Goal: Task Accomplishment & Management: Use online tool/utility

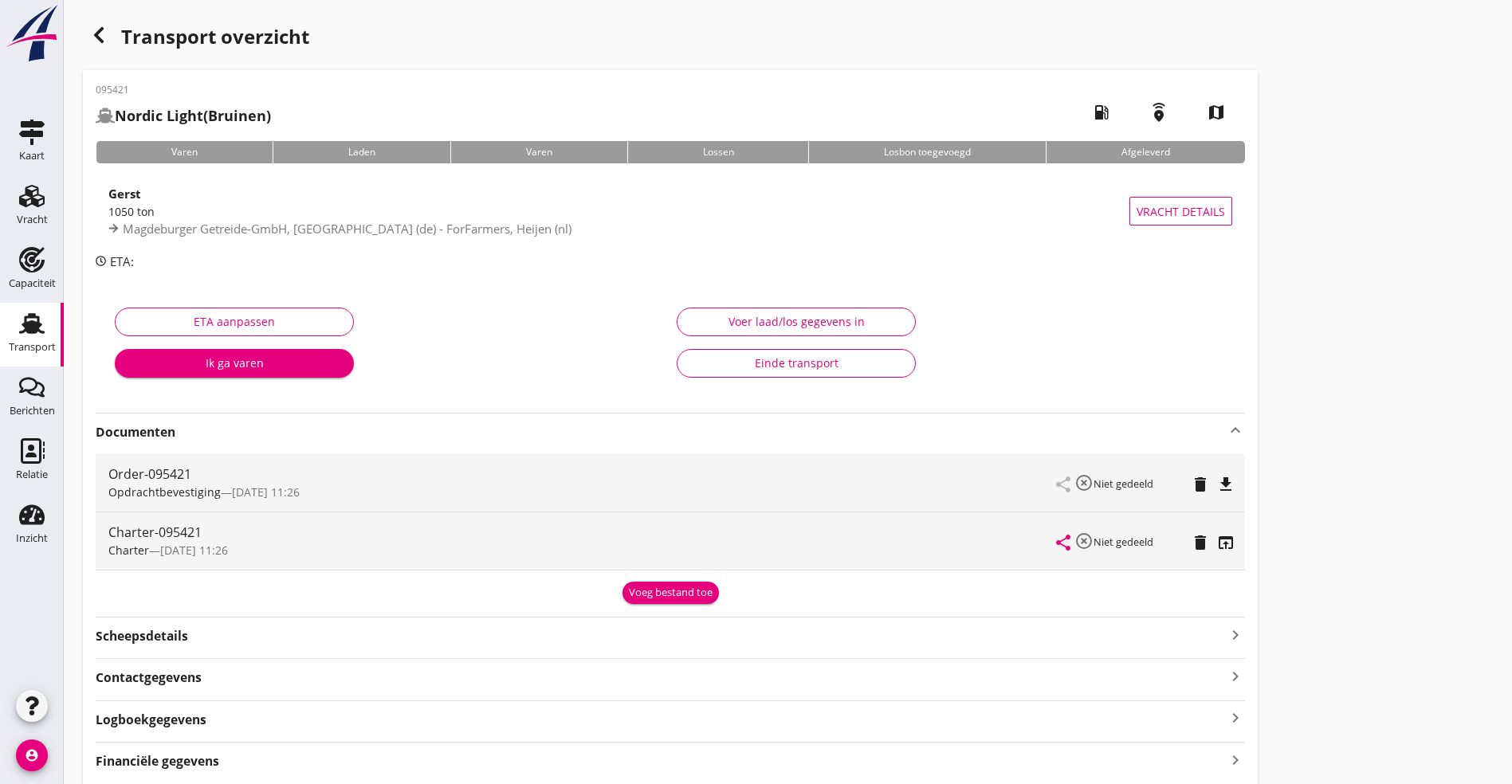
click at [102, 45] on div "button" at bounding box center [99, 35] width 32 height 32
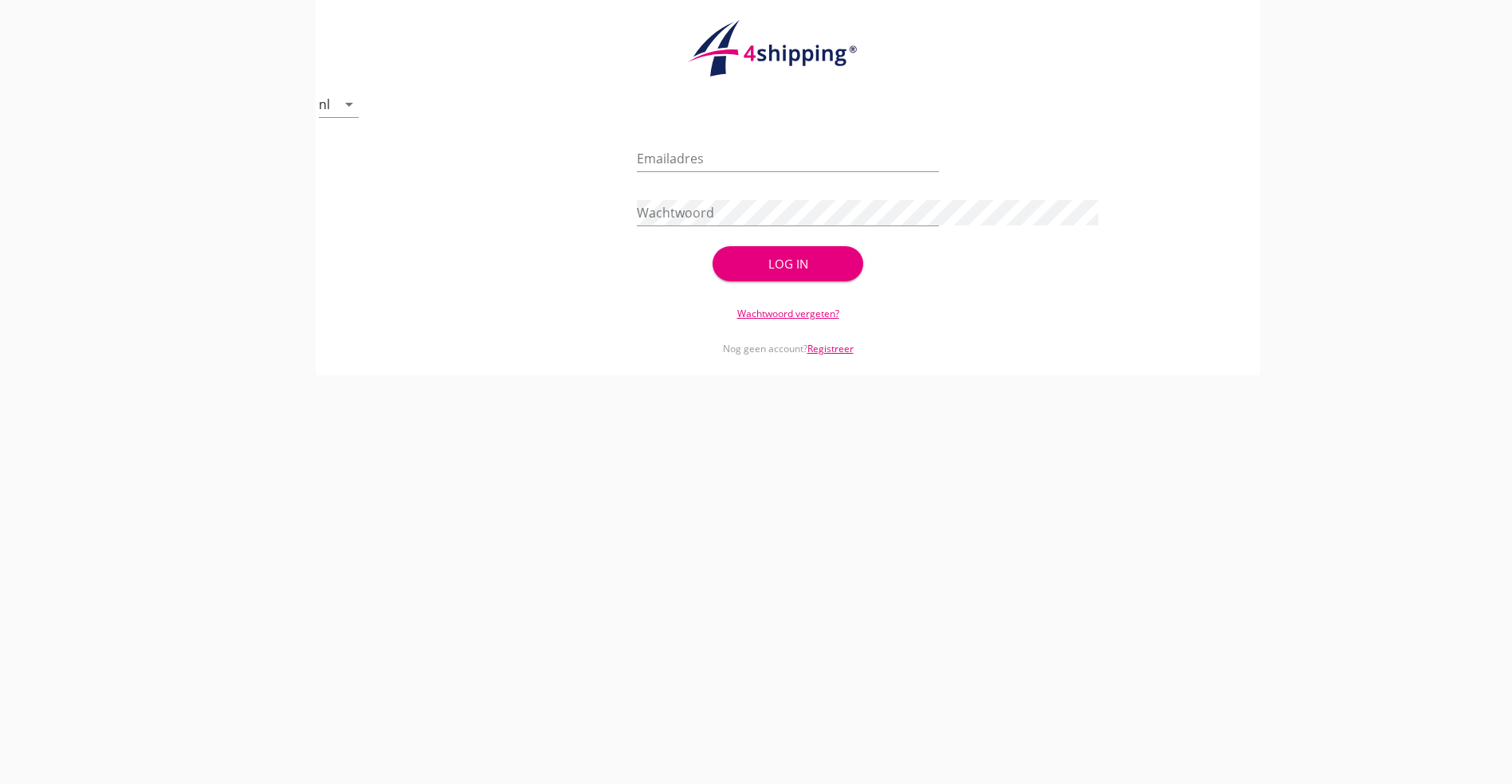
type input "[PERSON_NAME][EMAIL_ADDRESS][DOMAIN_NAME]"
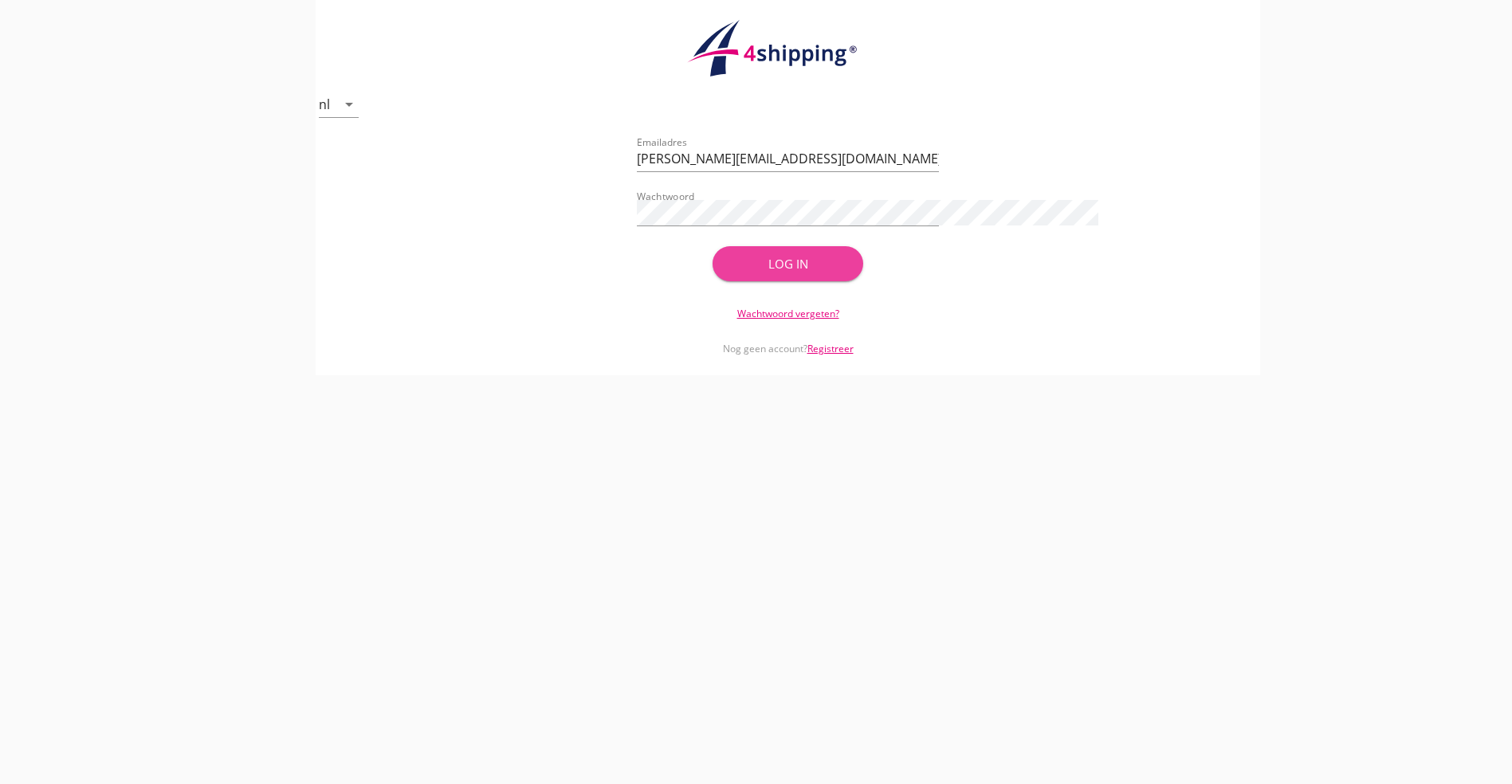
click at [830, 254] on button "Log in" at bounding box center [788, 264] width 152 height 35
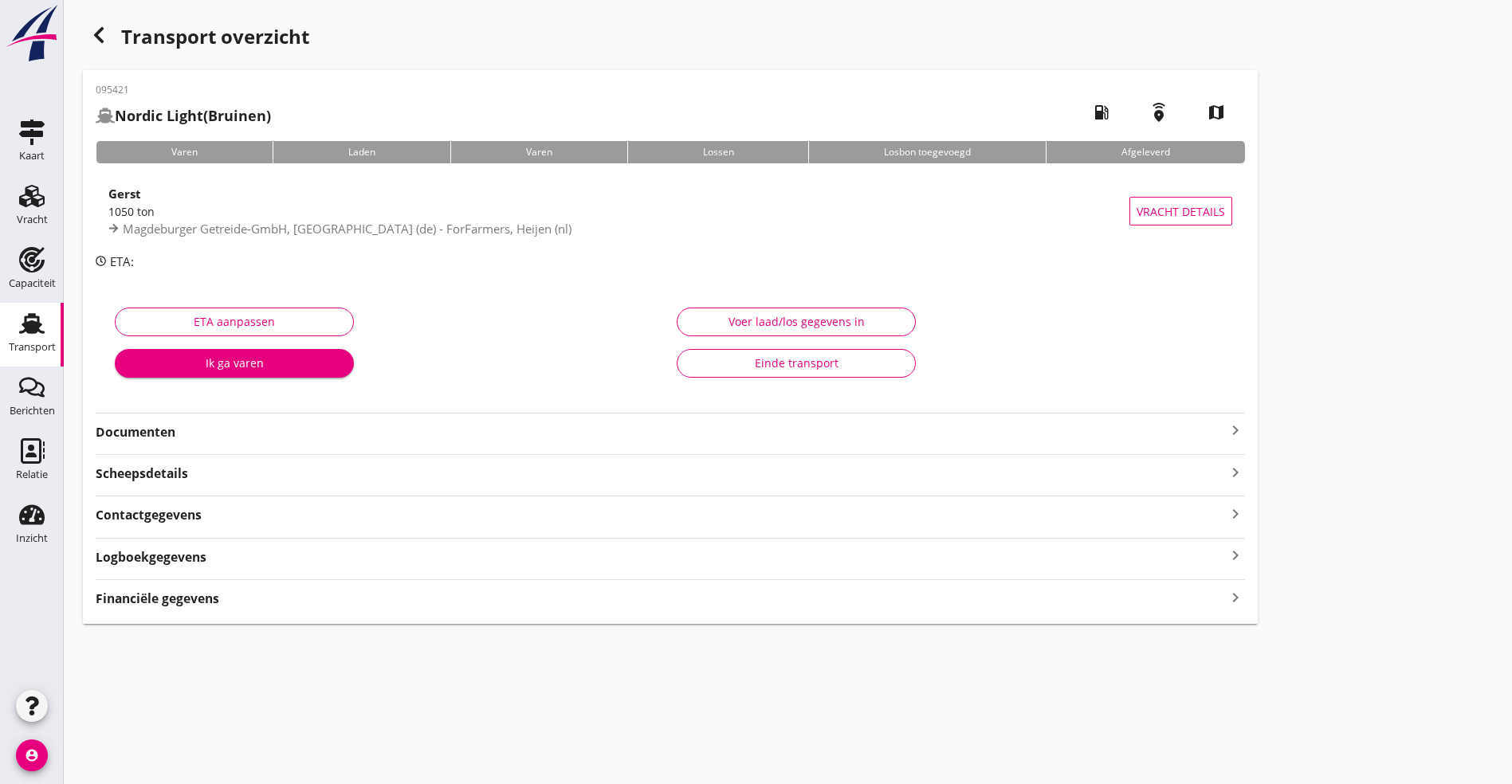
click at [96, 26] on icon "button" at bounding box center [99, 35] width 19 height 19
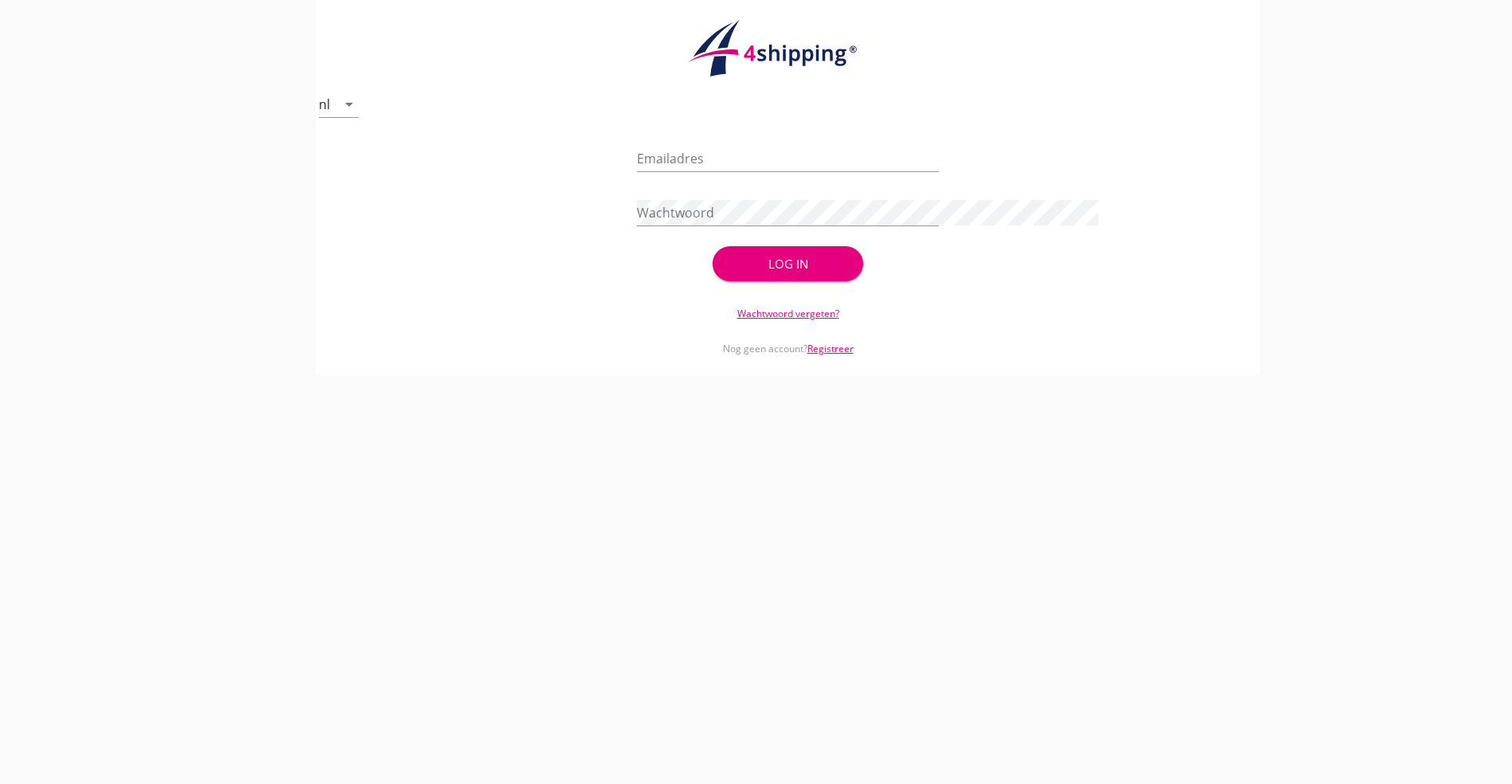
type input "[PERSON_NAME][EMAIL_ADDRESS][DOMAIN_NAME]"
click at [807, 261] on div "Log in" at bounding box center [788, 264] width 100 height 18
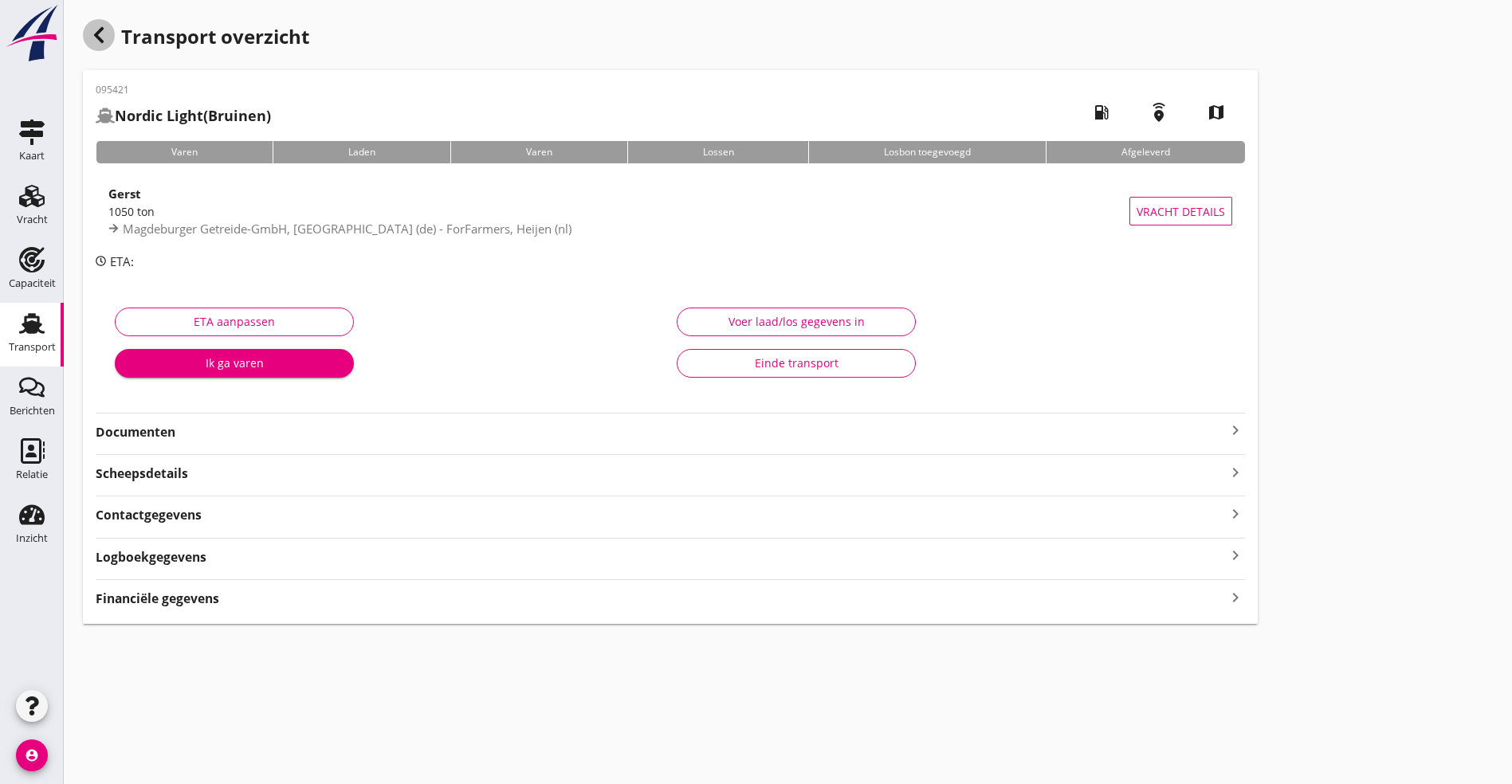
click at [87, 36] on div "button" at bounding box center [99, 35] width 32 height 32
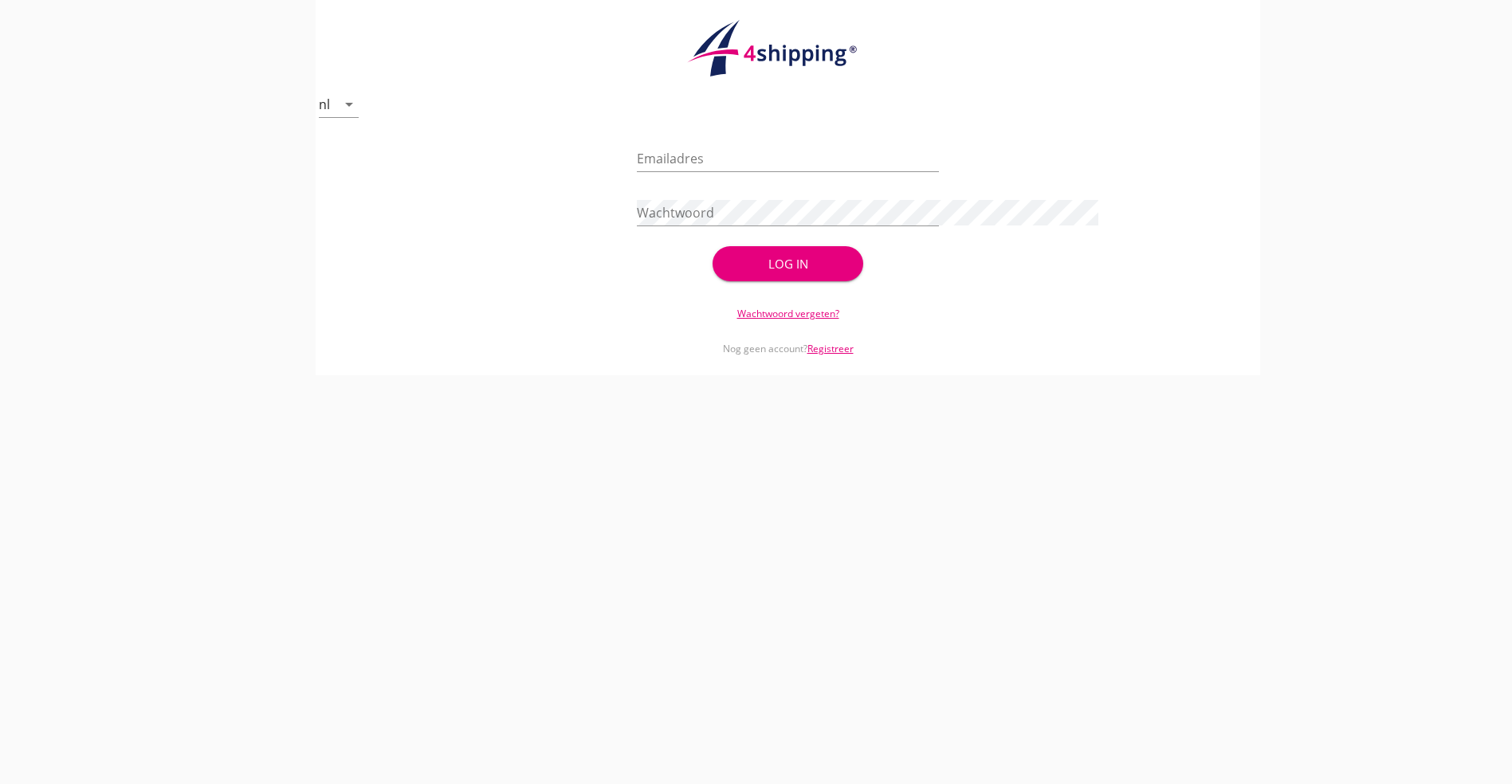
type input "[PERSON_NAME][EMAIL_ADDRESS][DOMAIN_NAME]"
click at [752, 284] on div "check_circle Uw account is succesvol geactiveerd. U kunt nu inloggen met uw inl…" at bounding box center [787, 209] width 302 height 153
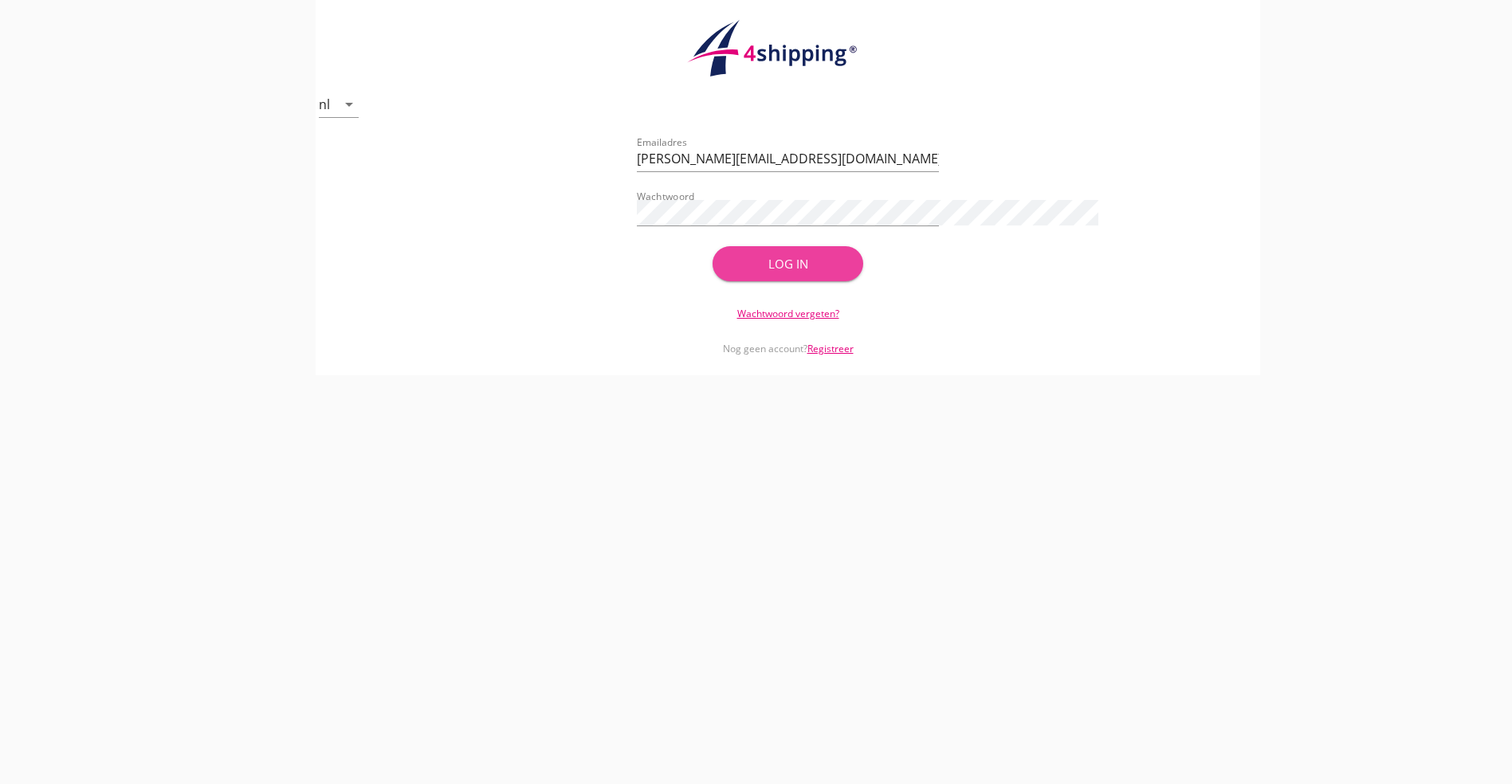
click at [760, 269] on div "Log in" at bounding box center [788, 264] width 100 height 18
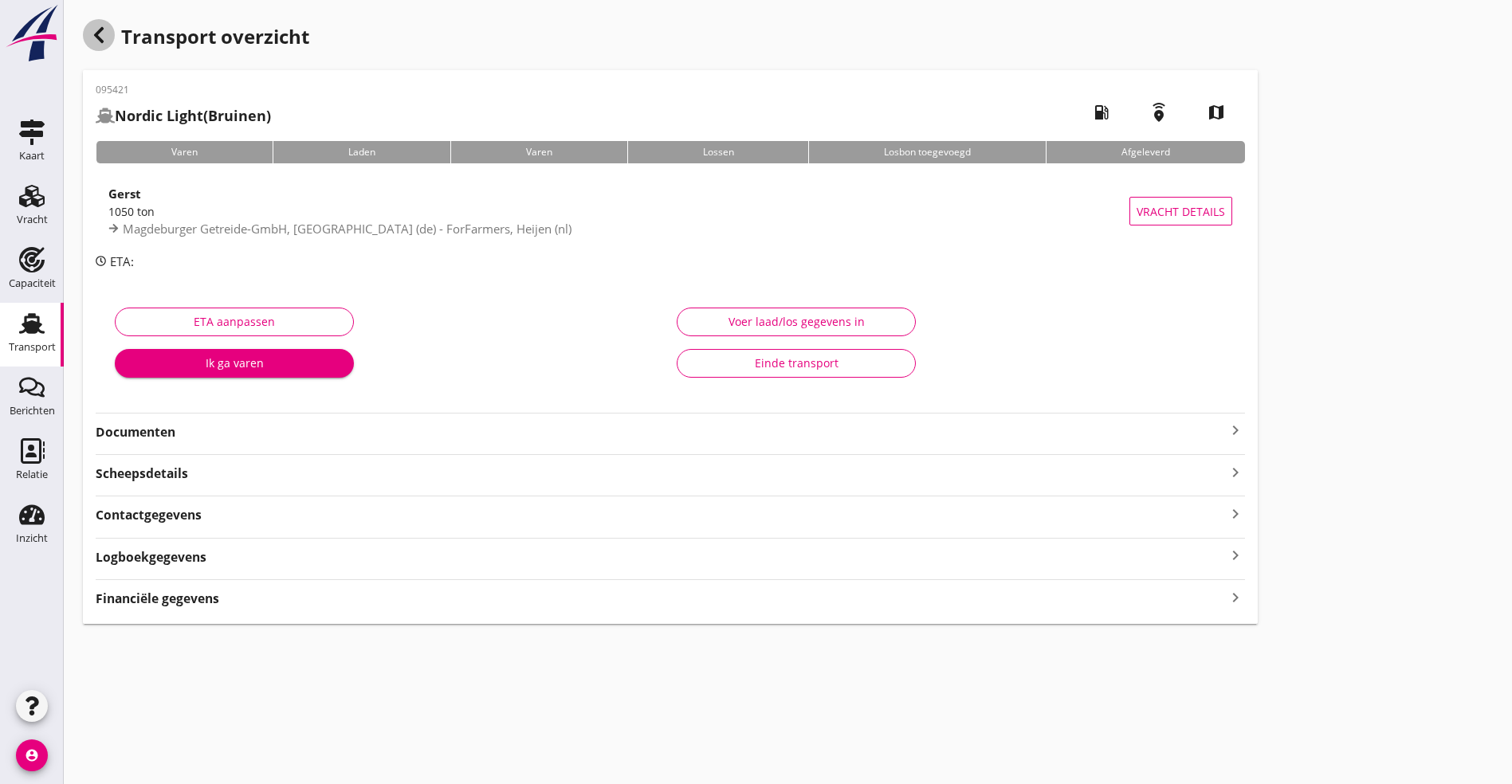
click at [91, 22] on div "button" at bounding box center [99, 35] width 32 height 32
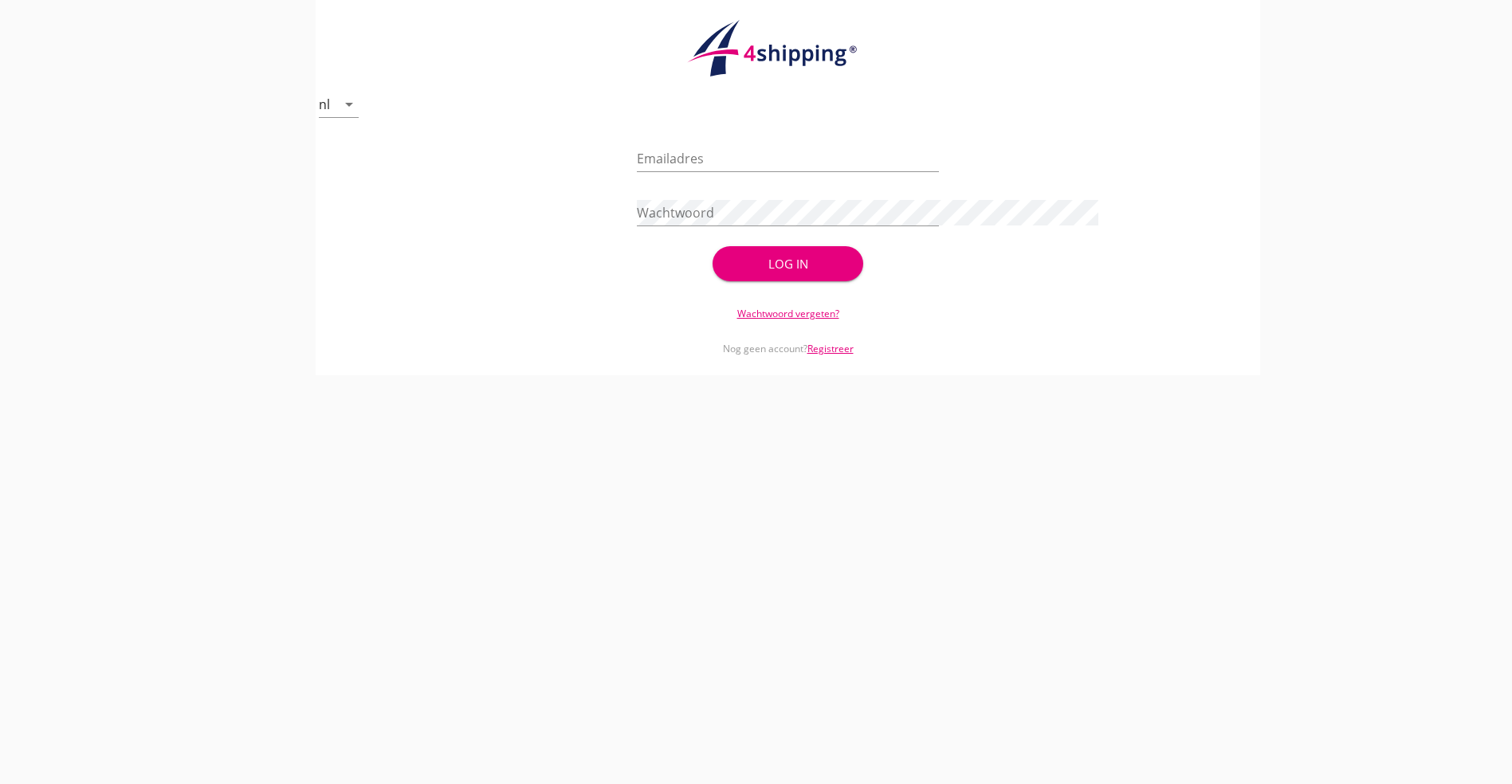
type input "[PERSON_NAME][EMAIL_ADDRESS][DOMAIN_NAME]"
click at [757, 270] on div "Log in" at bounding box center [788, 264] width 100 height 18
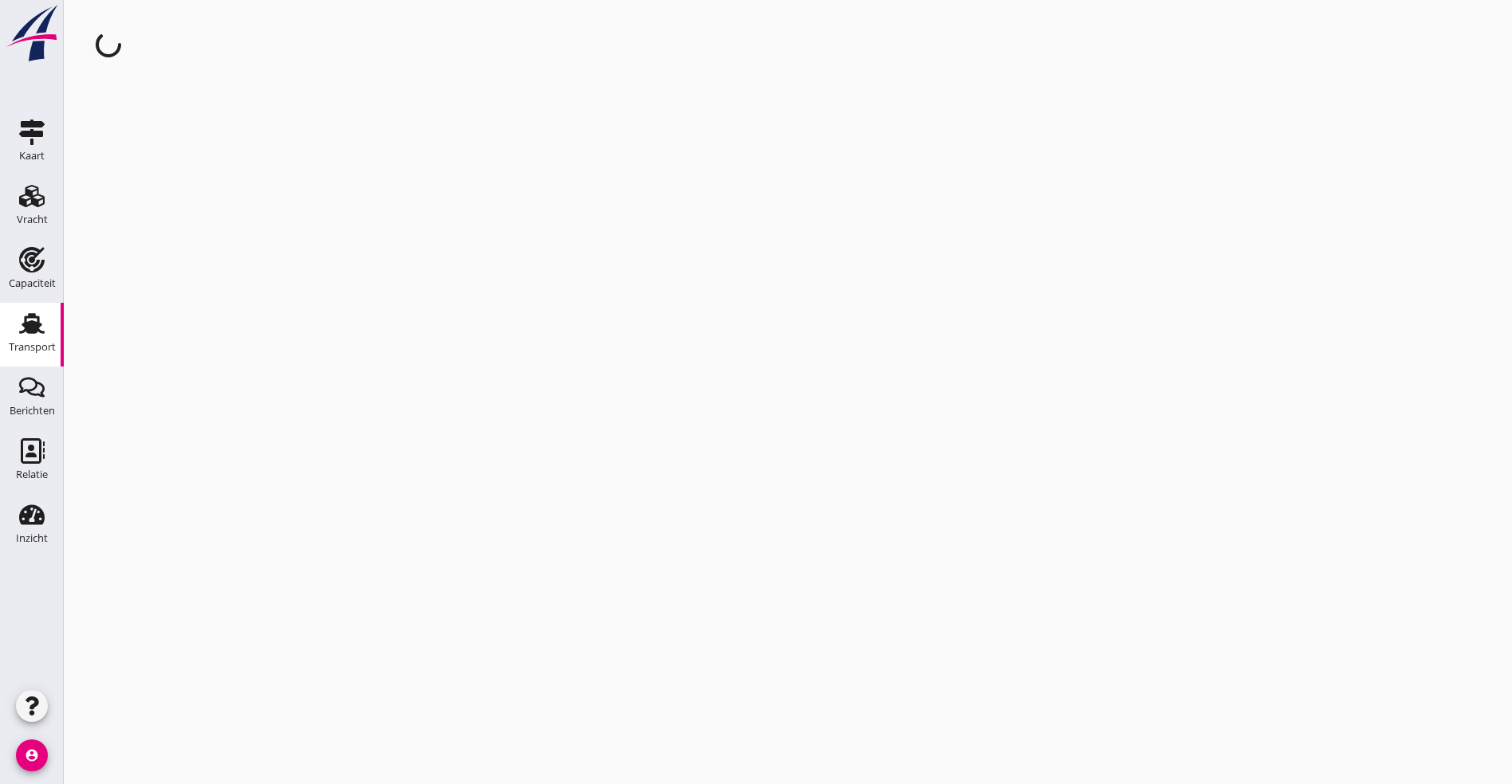
click at [38, 327] on use at bounding box center [32, 323] width 26 height 21
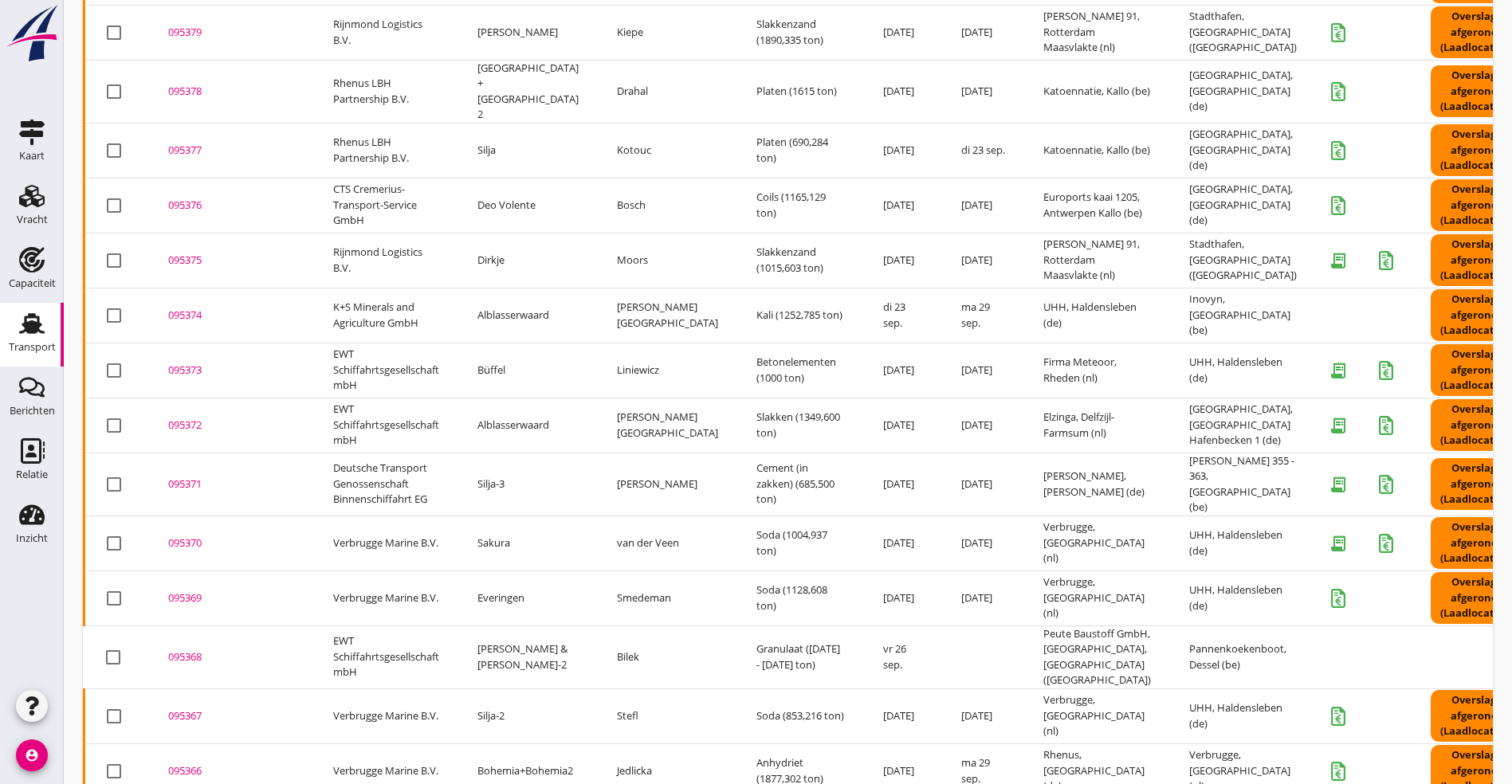
scroll to position [2713, 0]
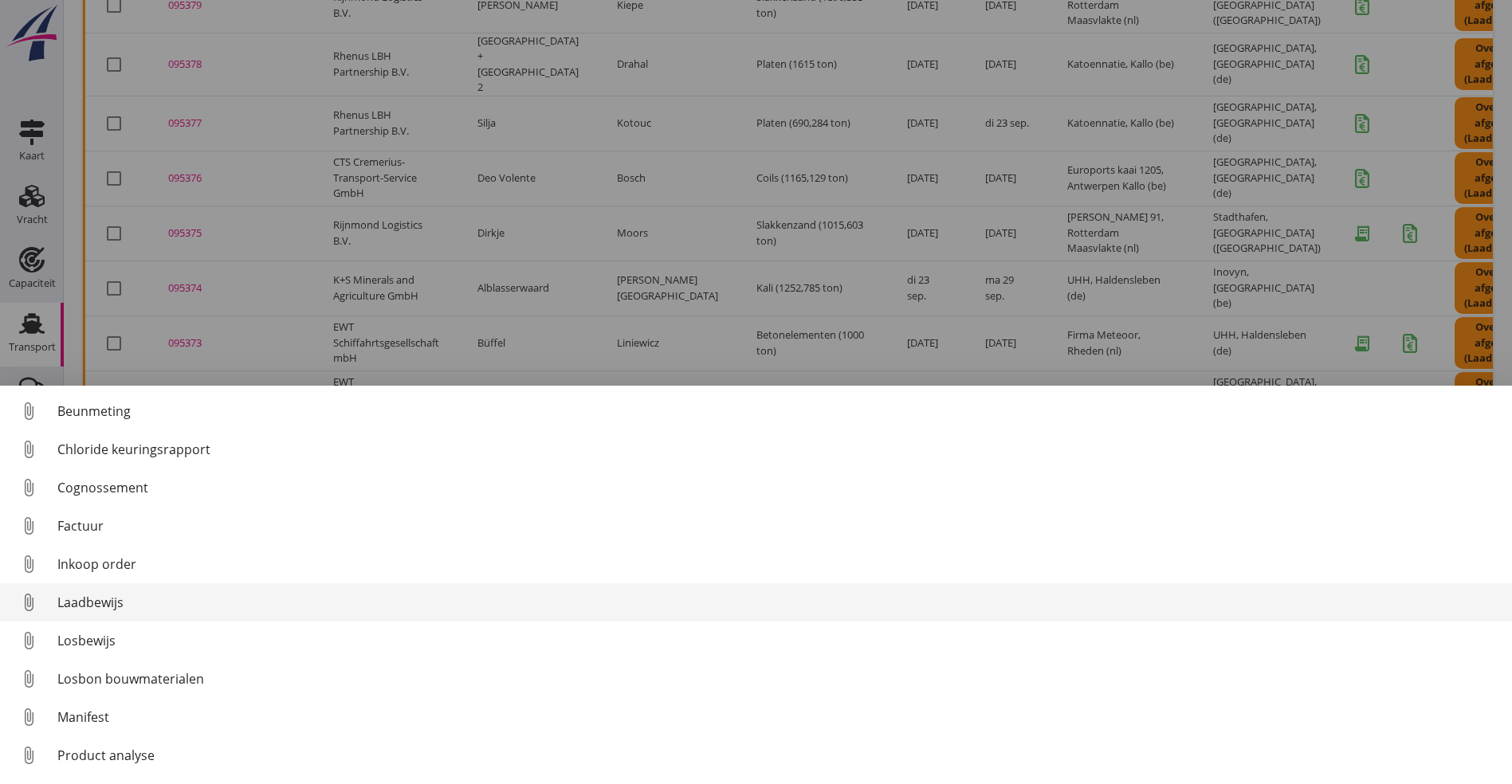
click at [141, 605] on div "Laadbewijs" at bounding box center [778, 603] width 1441 height 19
click at [103, 603] on div "Laadbewijs" at bounding box center [778, 603] width 1441 height 19
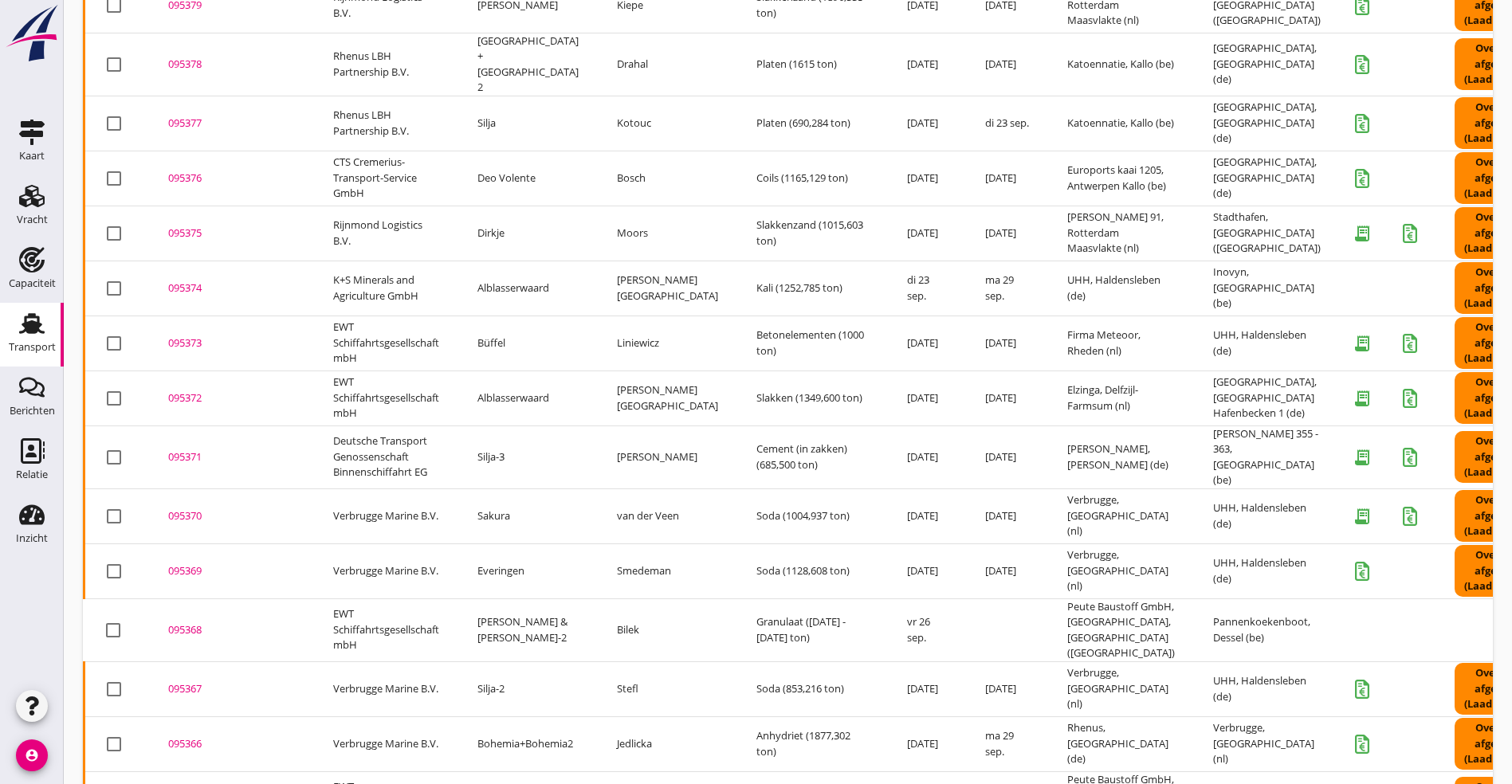
click at [177, 623] on div "095368" at bounding box center [232, 631] width 127 height 16
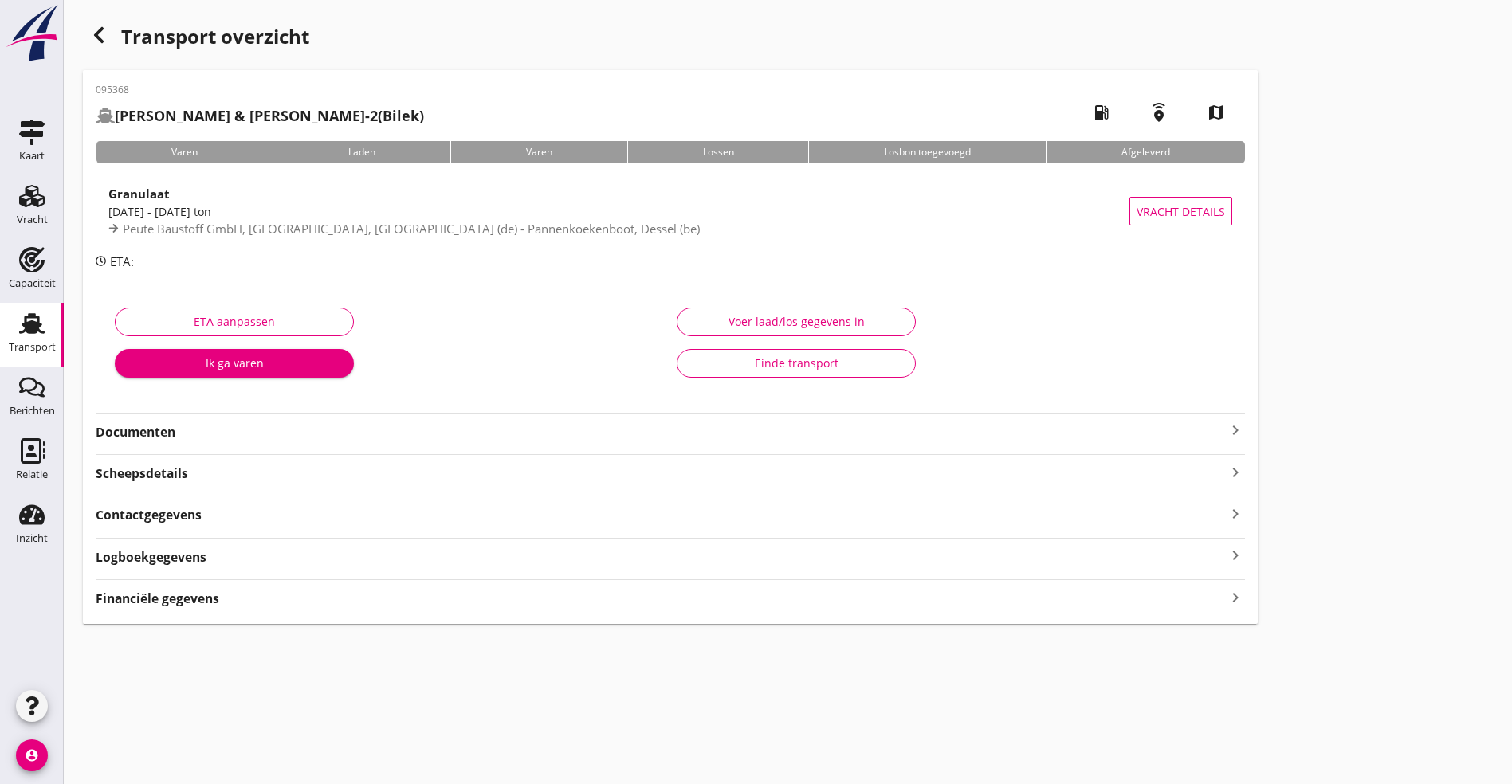
click at [287, 553] on div "Logboekgegevens keyboard_arrow_right" at bounding box center [670, 555] width 1149 height 22
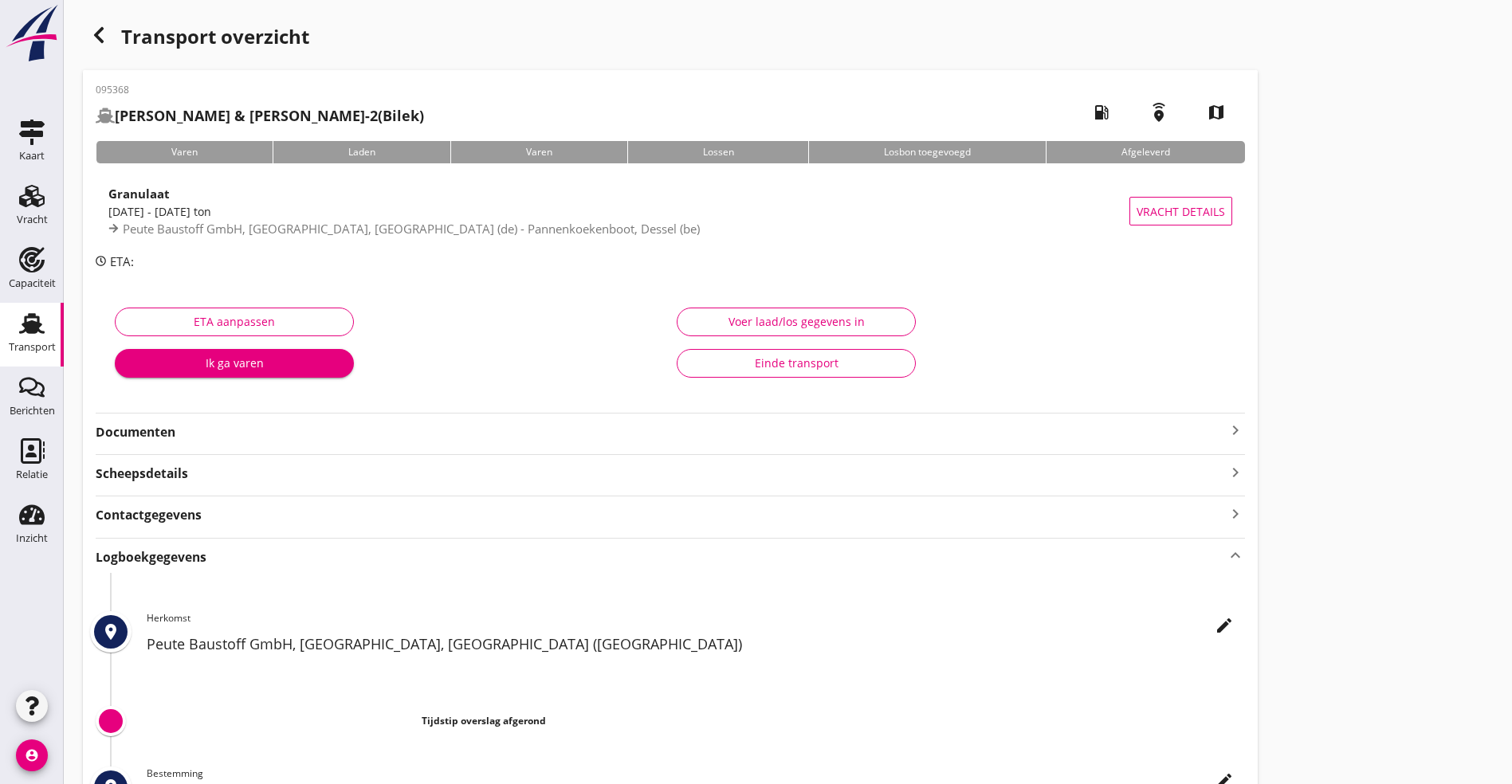
click at [1214, 623] on icon "edit" at bounding box center [1224, 626] width 19 height 19
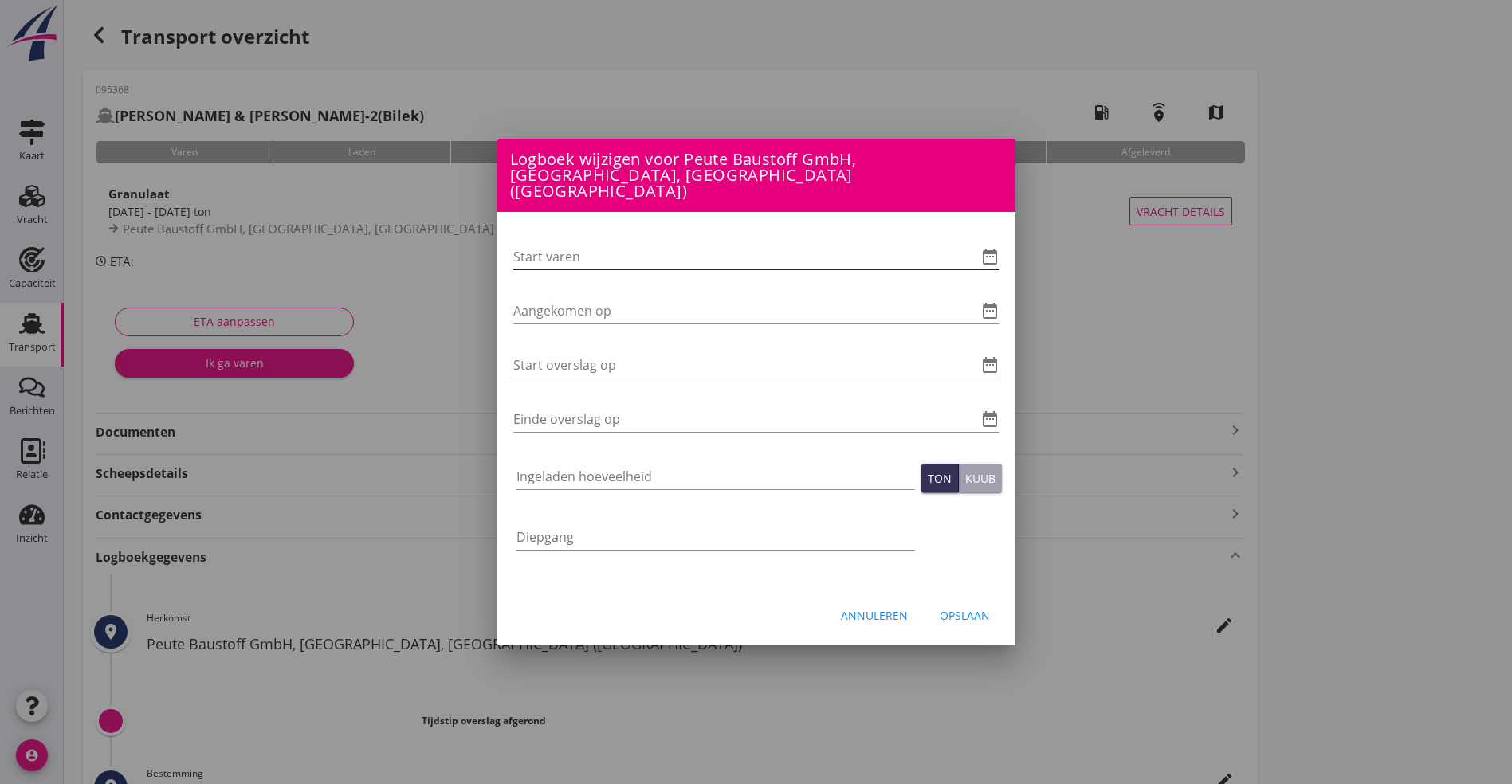
click at [618, 246] on input "Start varen" at bounding box center [734, 257] width 441 height 26
type input "[DATE] 06:00"
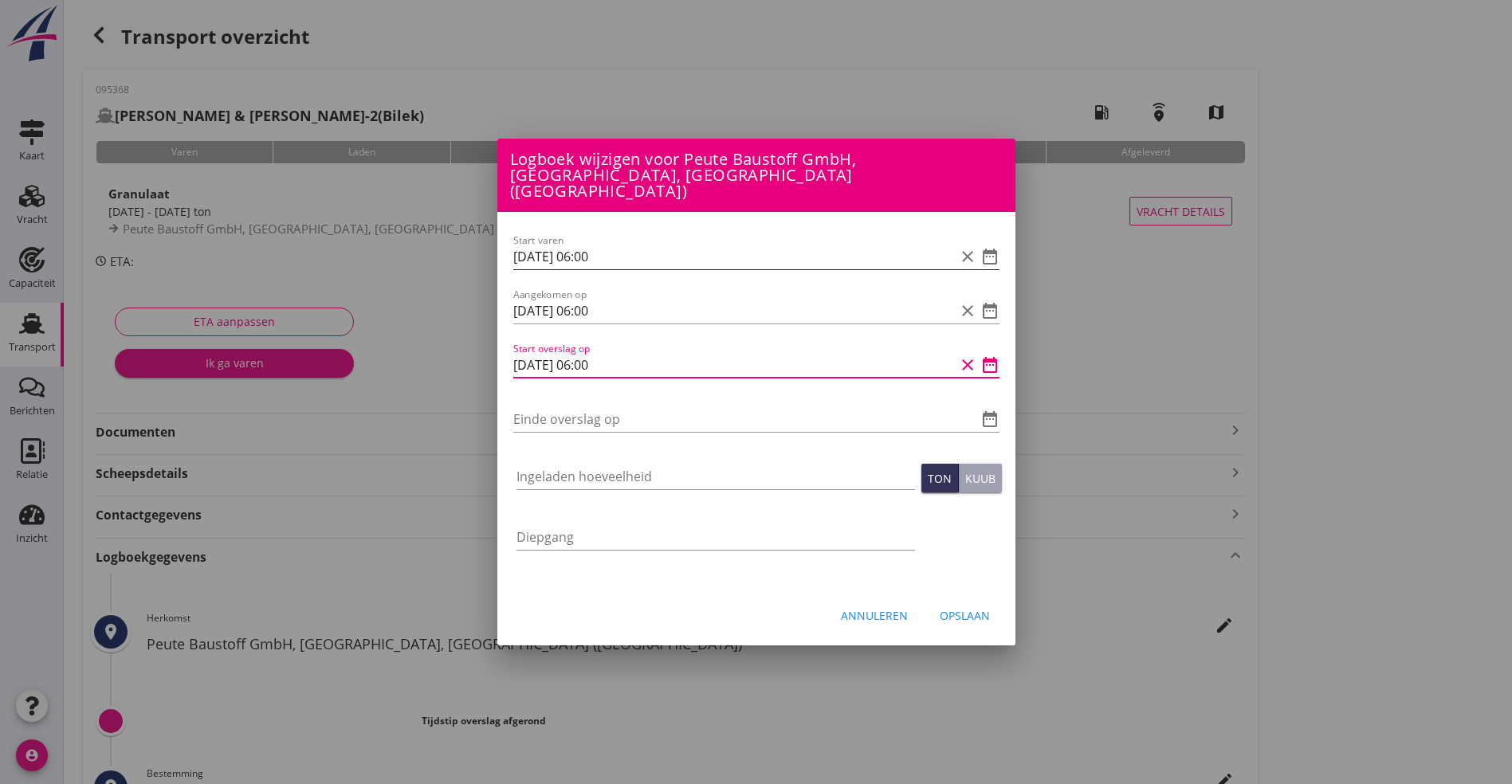
type input "[DATE] 06:00"
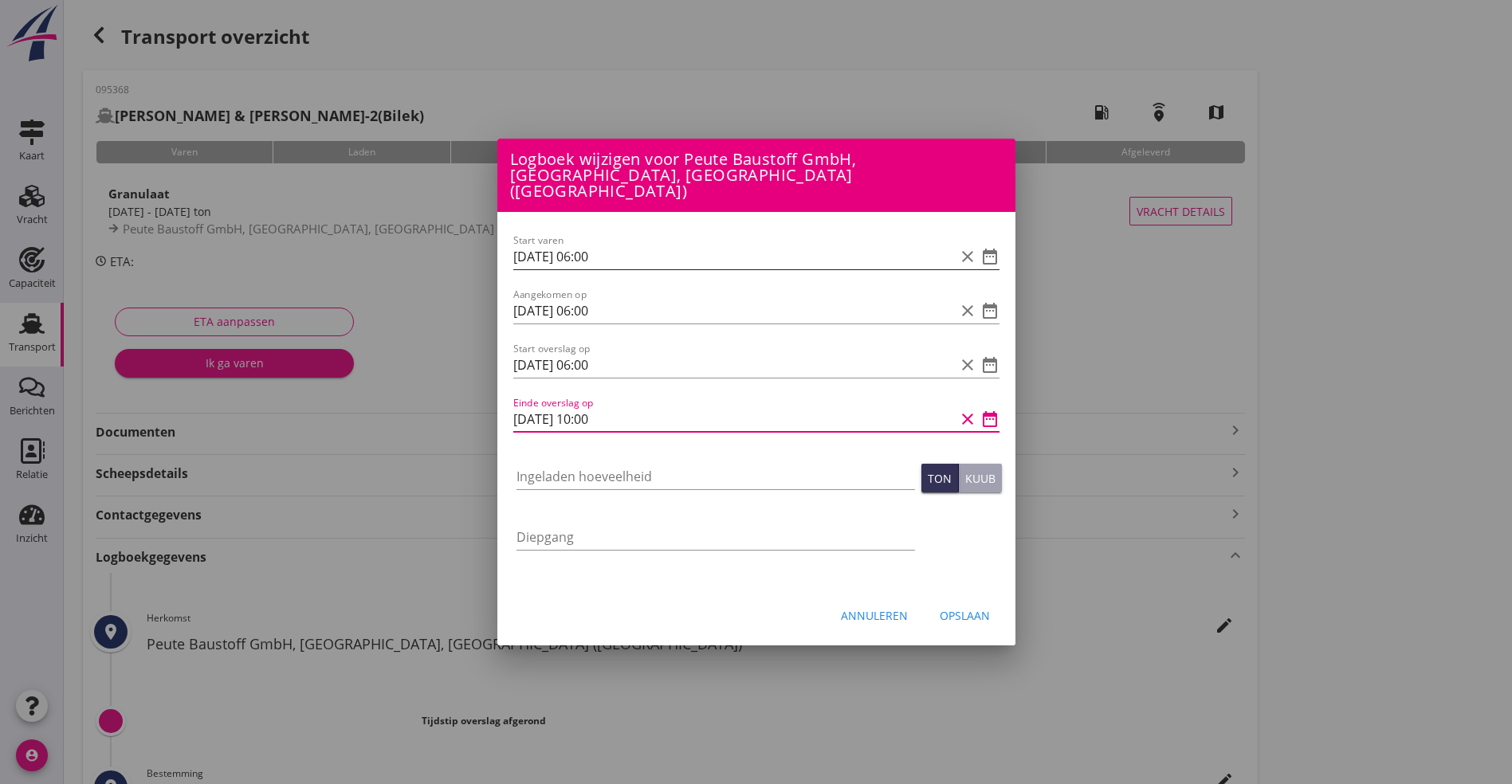
type input "[DATE] 10:00"
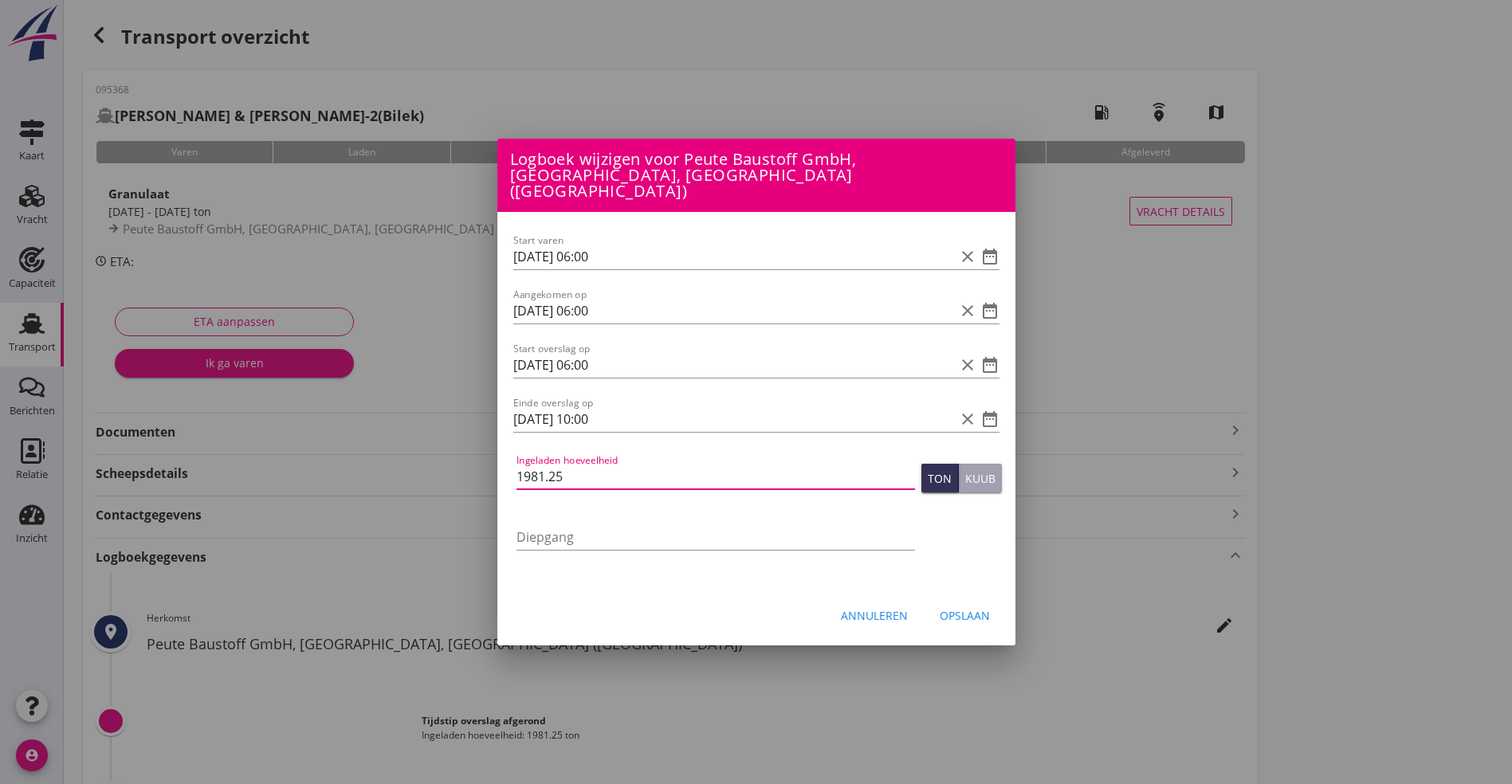
type input "1981.25"
click at [969, 607] on div "Opslaan" at bounding box center [965, 615] width 51 height 17
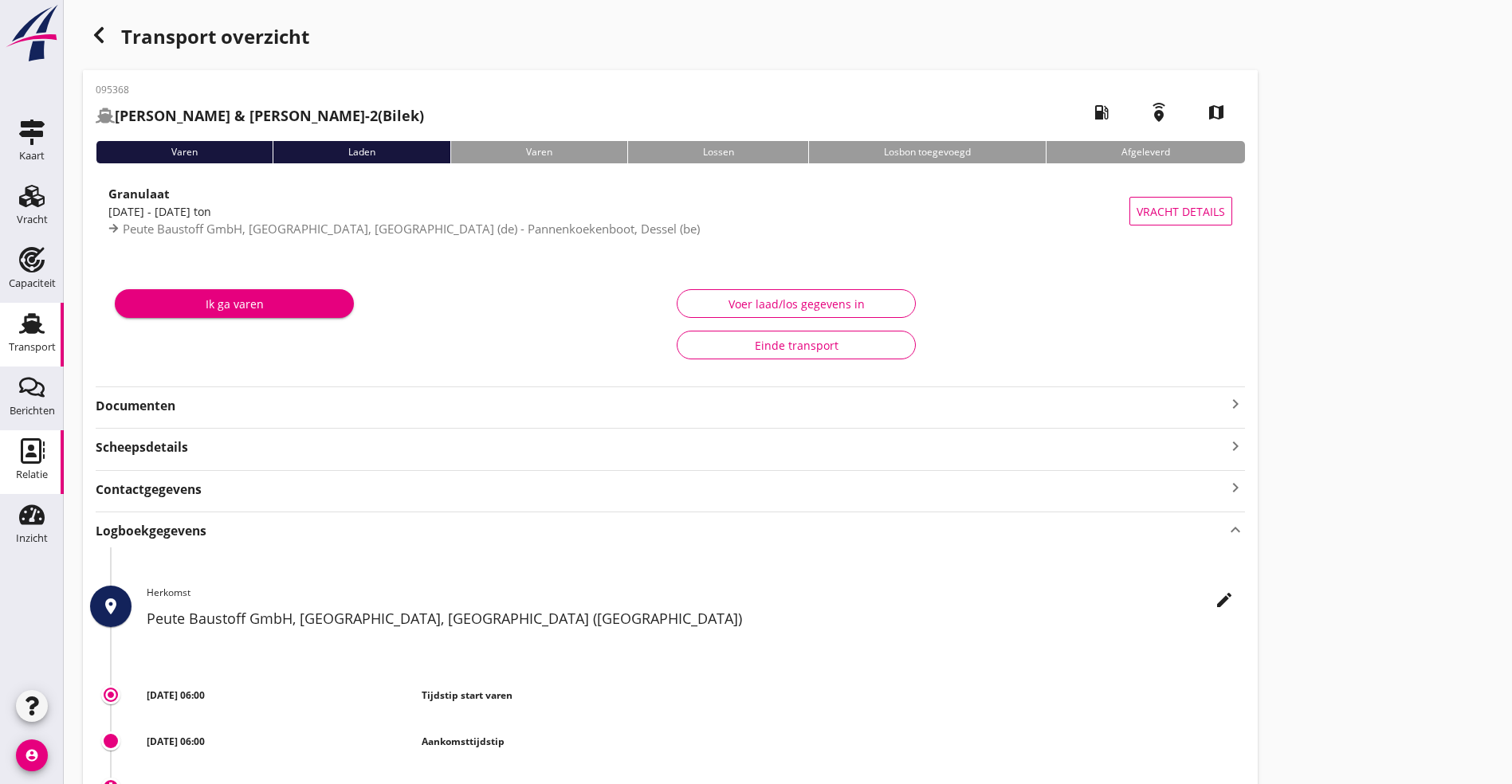
drag, startPoint x: 33, startPoint y: 462, endPoint x: 59, endPoint y: 444, distance: 31.6
click at [33, 461] on use at bounding box center [33, 451] width 24 height 26
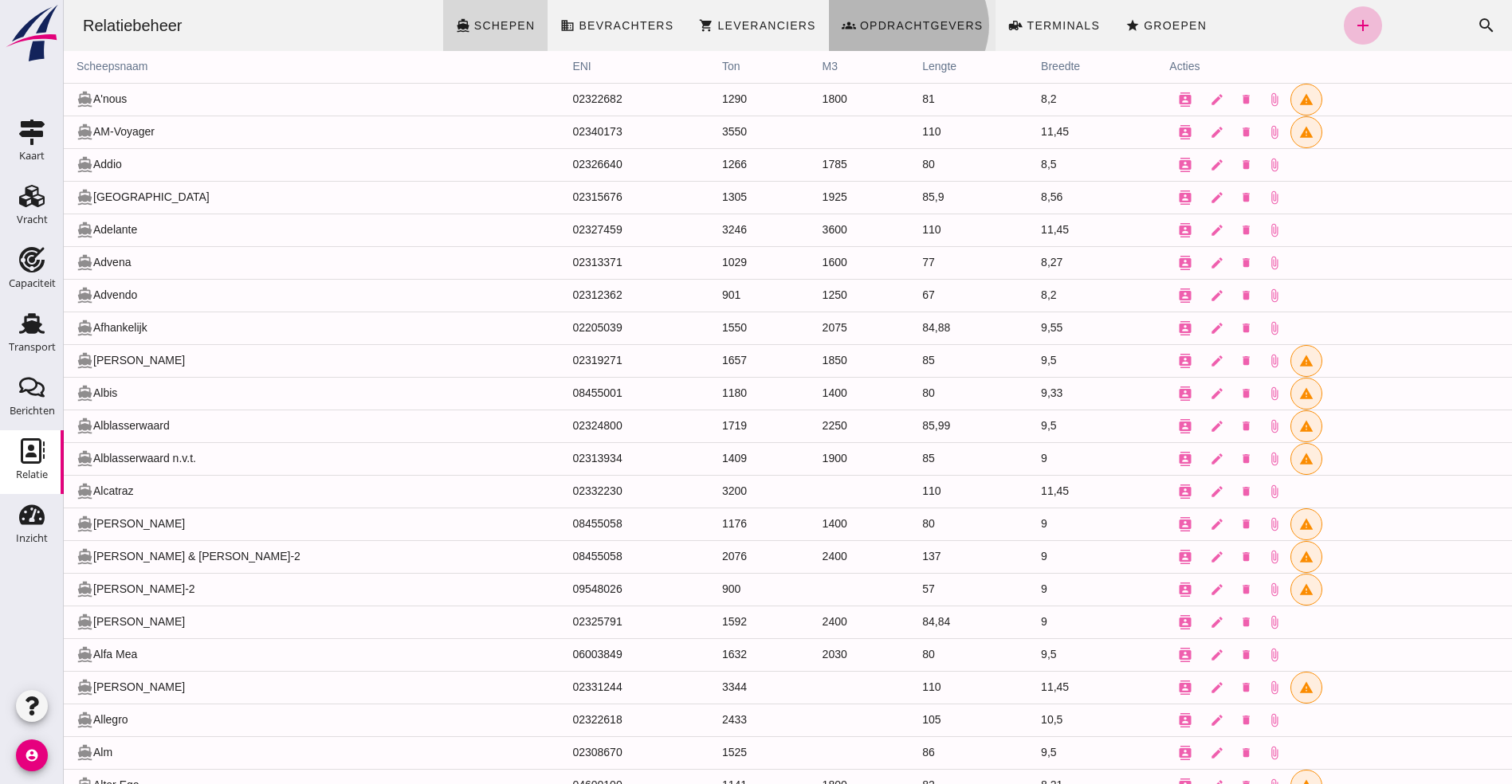
click at [915, 16] on link "groups Opdrachtgevers" at bounding box center [912, 26] width 168 height 51
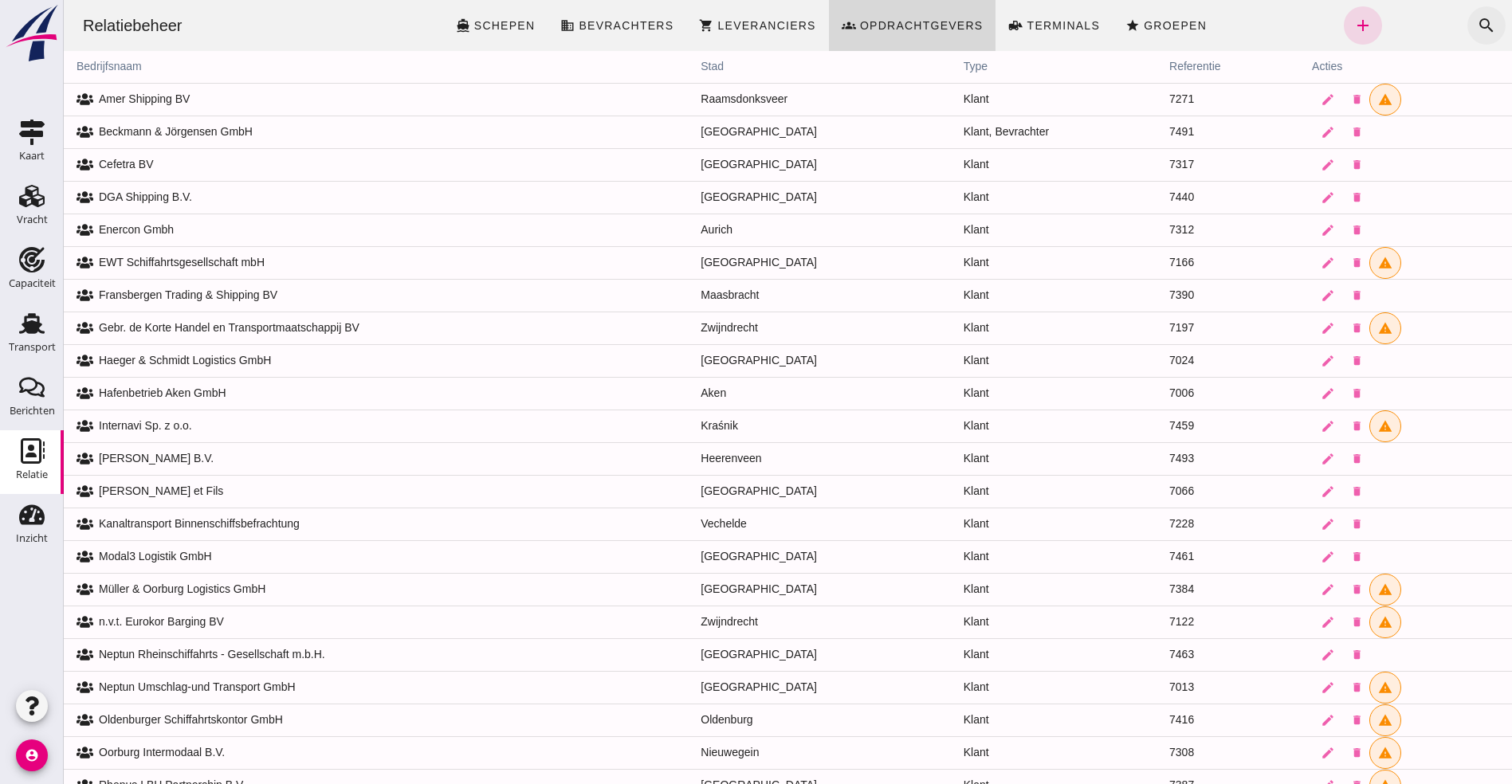
click at [1477, 19] on icon "search" at bounding box center [1486, 26] width 19 height 19
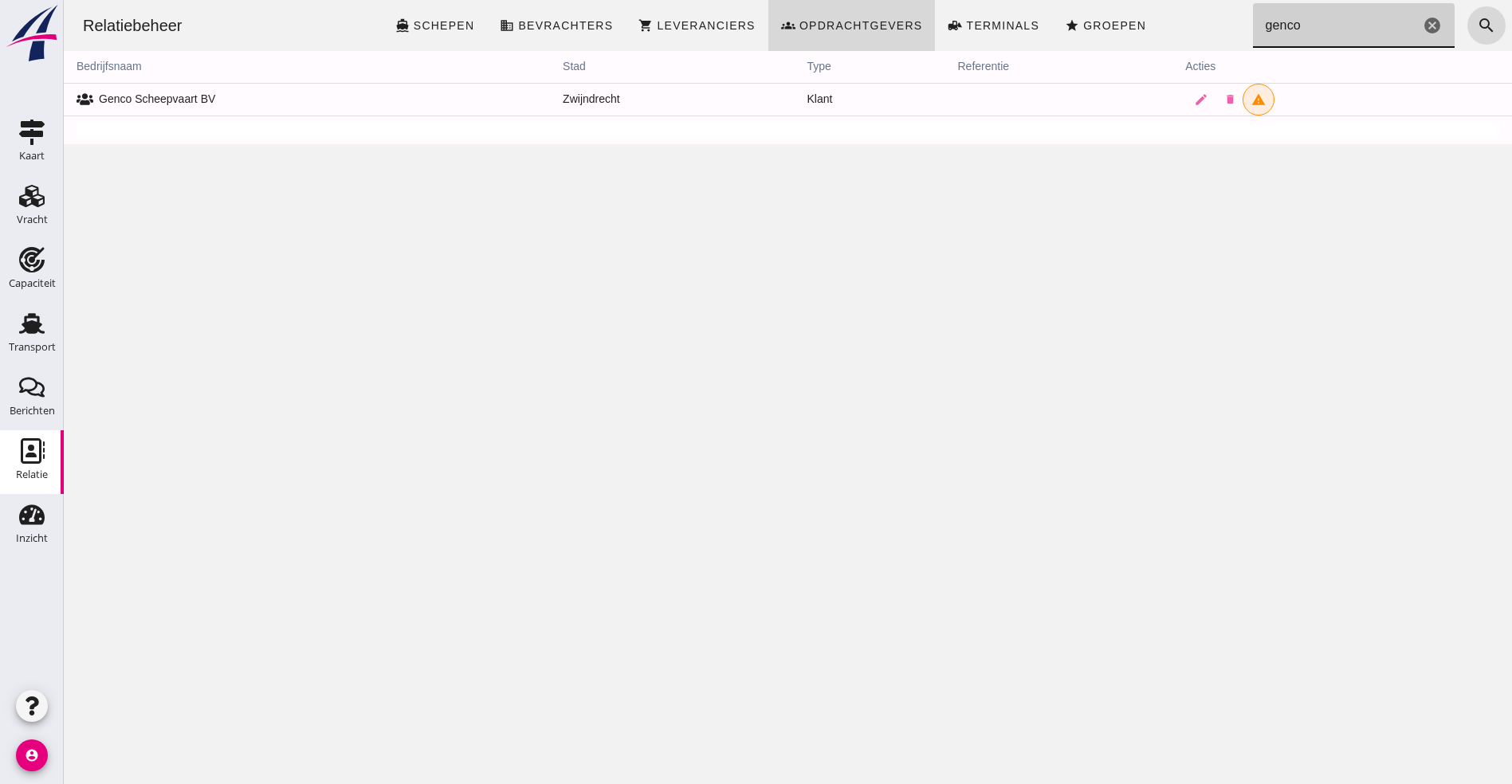
type input "genco"
click at [116, 100] on td "Genco Scheepvaart BV" at bounding box center [307, 99] width 486 height 33
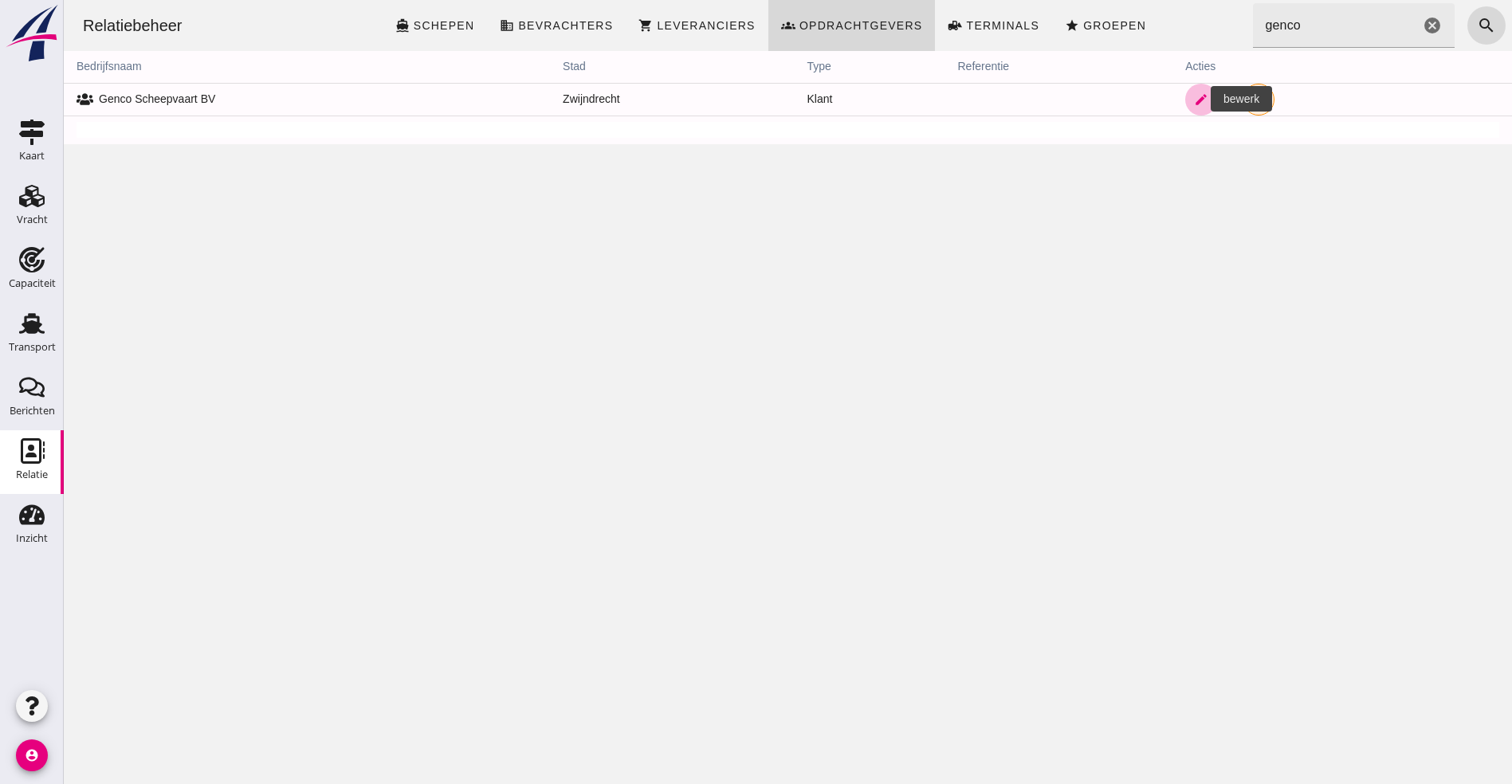
click at [1185, 105] on link "edit" at bounding box center [1201, 100] width 32 height 32
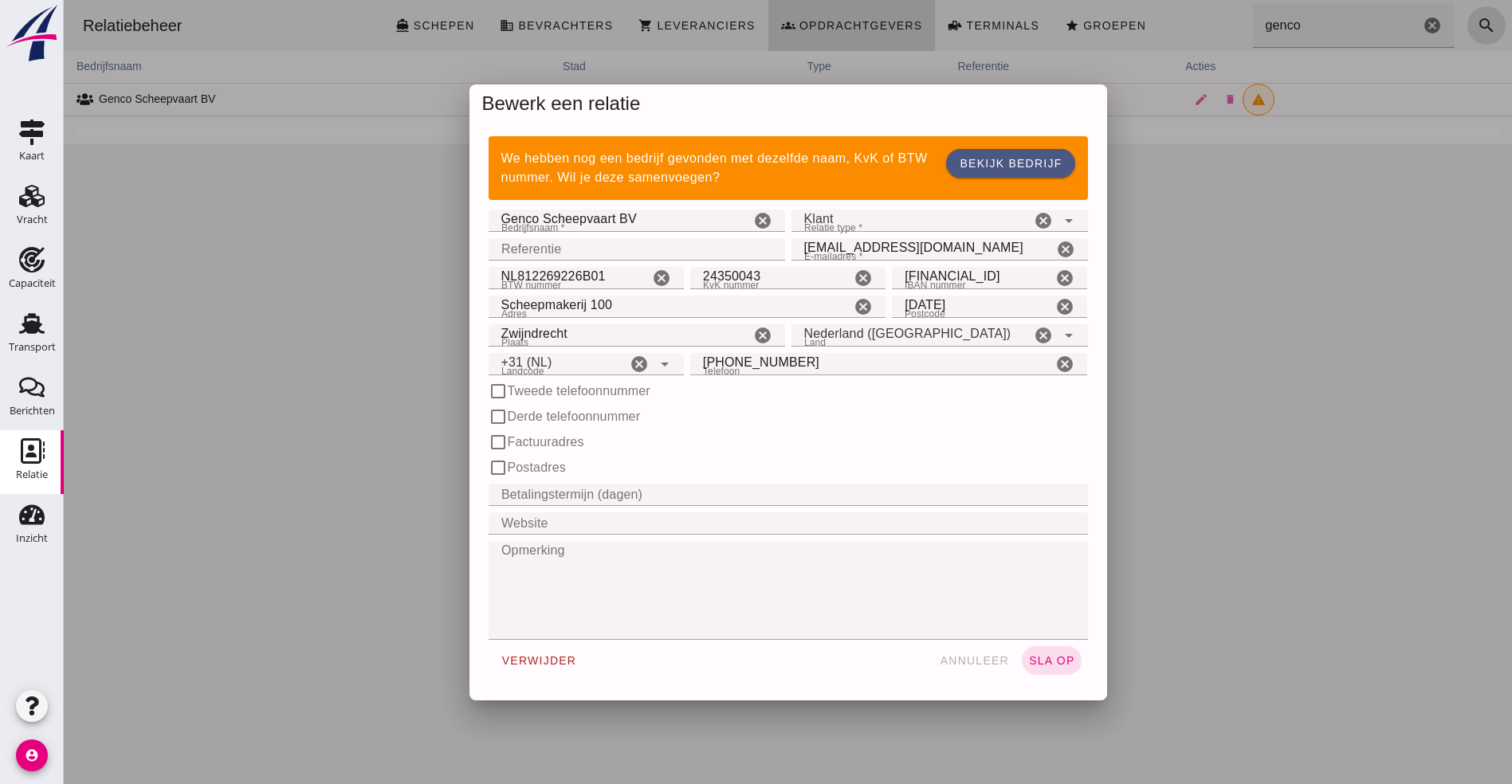
click at [616, 242] on input "Referentie" at bounding box center [632, 250] width 287 height 22
type input "+31 (NL)"
type input "7154"
click at [1038, 661] on span "sla op" at bounding box center [1051, 660] width 47 height 13
